Goal: Task Accomplishment & Management: Use online tool/utility

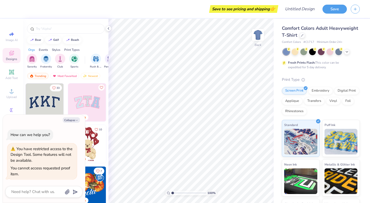
click at [76, 121] on icon "button" at bounding box center [76, 120] width 3 height 3
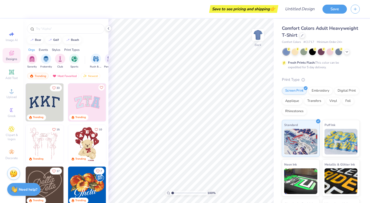
click at [14, 49] on div "Designs" at bounding box center [12, 55] width 18 height 15
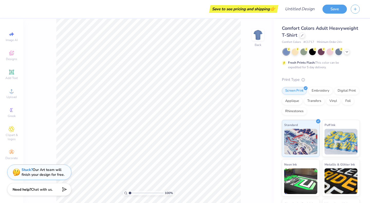
click at [355, 9] on icon "button" at bounding box center [355, 9] width 4 height 4
click at [335, 10] on button "Save" at bounding box center [335, 9] width 24 height 9
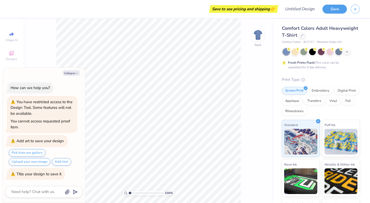
click at [329, 14] on div "Save" at bounding box center [347, 9] width 48 height 18
click at [357, 8] on icon "button" at bounding box center [355, 9] width 4 height 4
type textarea "x"
click at [49, 38] on div "100 % Back" at bounding box center [148, 111] width 251 height 185
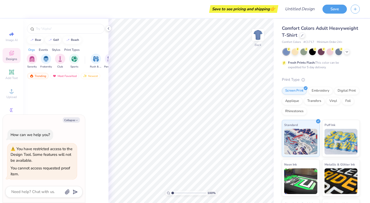
type textarea "x"
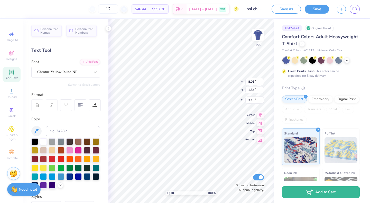
scroll to position [4, 1]
type input "1.55"
type input "1.38"
type input "5.28"
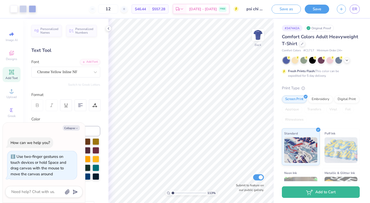
type input "1.1302360859578"
type textarea "x"
type input "1.53794566932362"
type textarea "x"
type input "1.53794566932362"
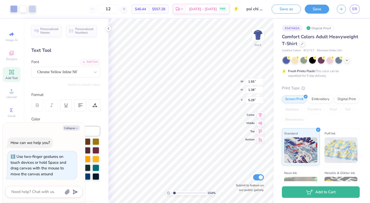
type textarea "x"
type input "1.53794566932362"
type textarea "x"
type input "1.53794566932362"
type textarea "x"
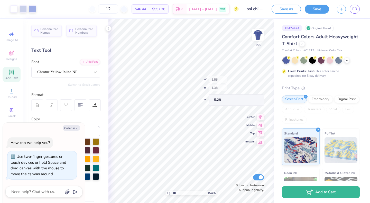
type input "1.53794566932362"
type textarea "x"
type input "1.53794566932362"
type textarea "x"
type input "1.53794566932362"
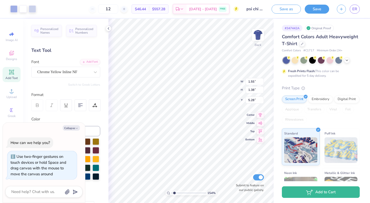
type textarea "x"
type input "1.53794566932362"
type textarea "x"
type input "1.53794566932362"
type textarea "x"
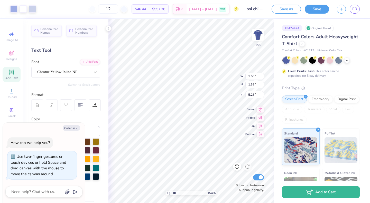
type input "1.53794566932362"
type textarea "x"
type input "1.53794566932362"
type textarea "x"
type input "7.47"
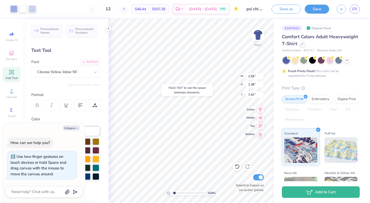
type input "1.53794566932362"
type textarea "x"
type input "1.53794566932362"
type textarea "x"
type input "8.33"
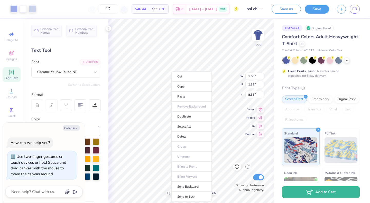
click at [202, 88] on li "Copy" at bounding box center [192, 87] width 40 height 10
type input "1.53794566932362"
click at [76, 128] on icon "button" at bounding box center [76, 128] width 3 height 3
type textarea "x"
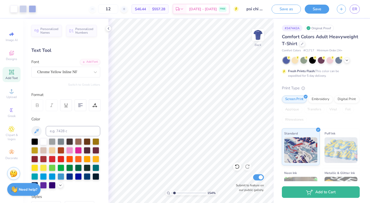
click at [109, 28] on icon at bounding box center [108, 28] width 4 height 4
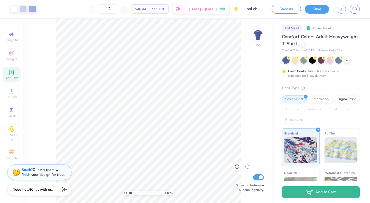
click at [254, 27] on div "118 % Back Submit to feature on our public gallery." at bounding box center [148, 111] width 251 height 185
click at [257, 32] on img at bounding box center [258, 35] width 10 height 10
click at [258, 39] on img at bounding box center [258, 35] width 10 height 10
click at [263, 38] on img at bounding box center [258, 35] width 10 height 10
click at [258, 40] on img at bounding box center [258, 35] width 10 height 10
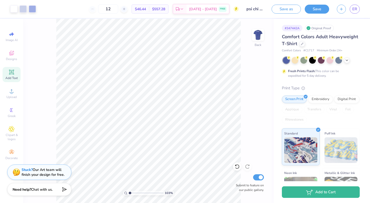
click at [257, 39] on img at bounding box center [258, 35] width 10 height 10
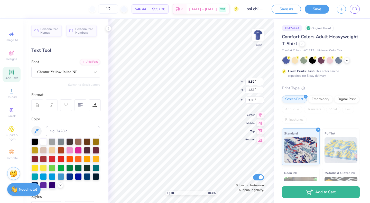
type input "1.02970627239579"
type input "3.74"
click at [258, 33] on img at bounding box center [258, 35] width 10 height 10
type input "1.02970627239579"
